Goal: Check status: Check status

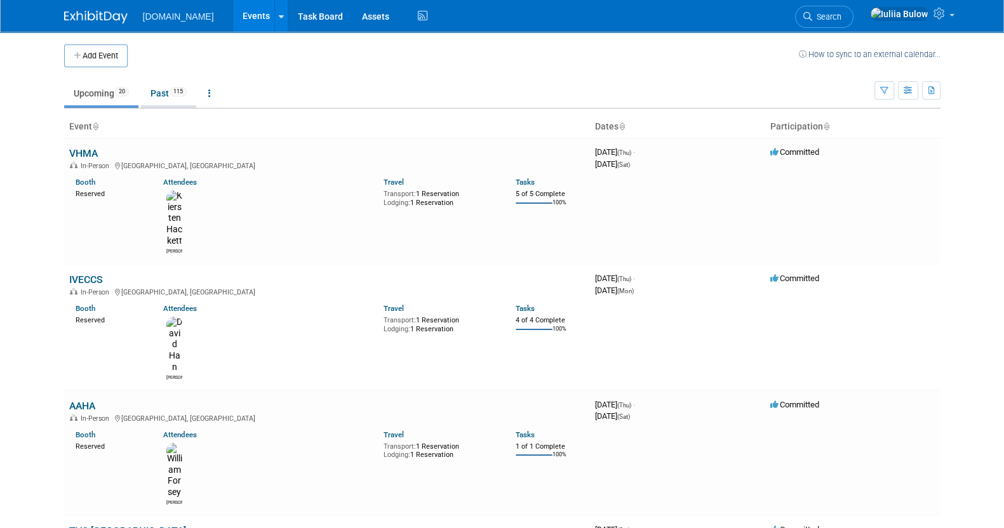
click at [148, 91] on link "Past 115" at bounding box center [168, 93] width 55 height 24
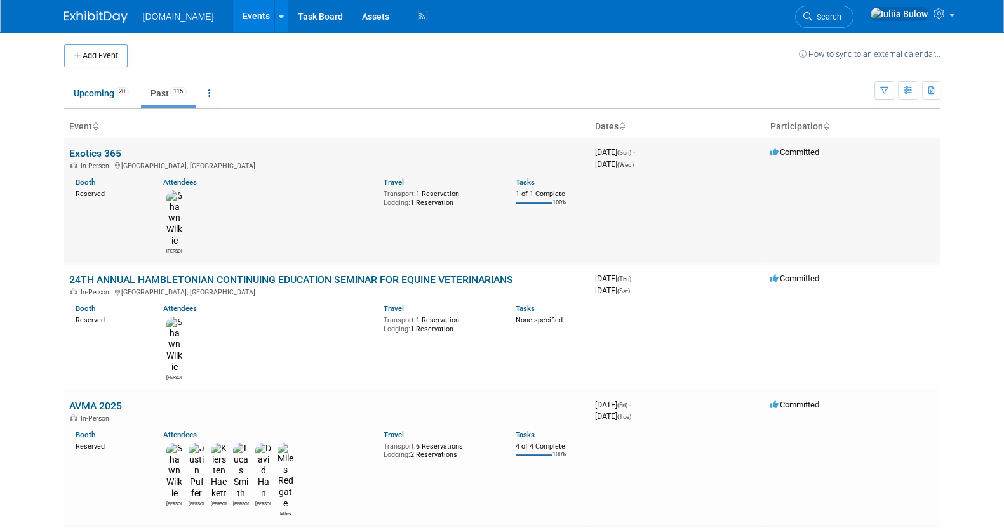
click at [89, 153] on link "Exotics 365" at bounding box center [95, 153] width 52 height 12
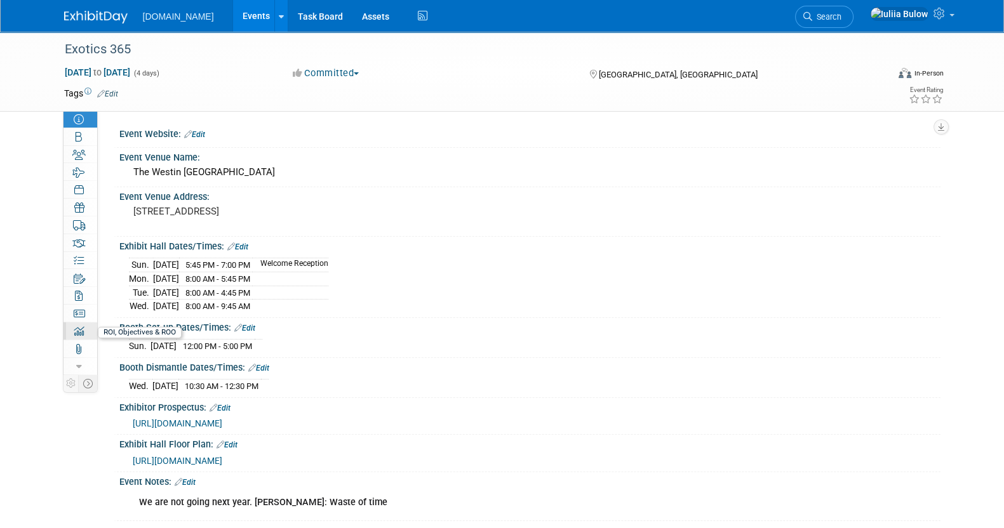
click at [83, 328] on icon at bounding box center [79, 331] width 10 height 10
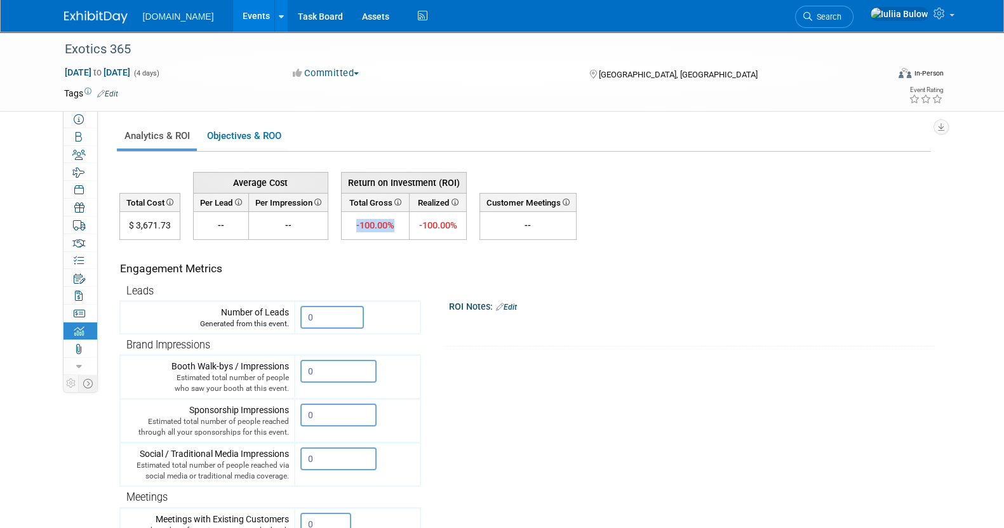
drag, startPoint x: 399, startPoint y: 221, endPoint x: 355, endPoint y: 223, distance: 44.5
click at [355, 223] on td "-100.00%" at bounding box center [375, 226] width 69 height 28
copy span "-100.00%"
